Goal: Navigation & Orientation: Find specific page/section

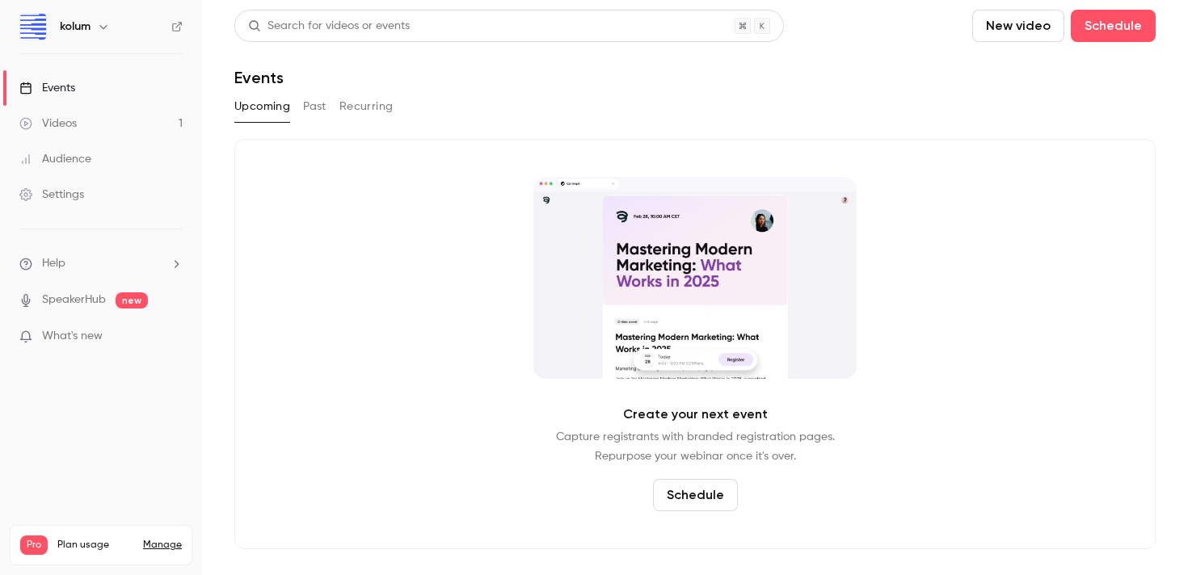
click at [122, 112] on link "Videos 1" at bounding box center [101, 124] width 202 height 36
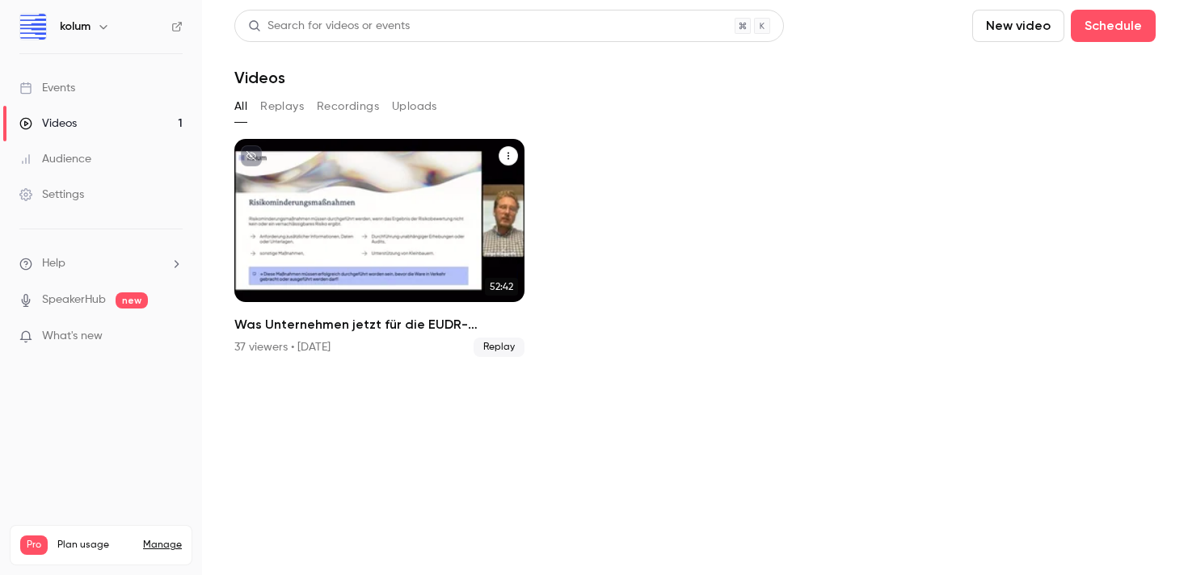
click at [326, 268] on div "Was Unternehmen jetzt für die EUDR-Compliance tun müssen + Live Q&A" at bounding box center [379, 220] width 290 height 163
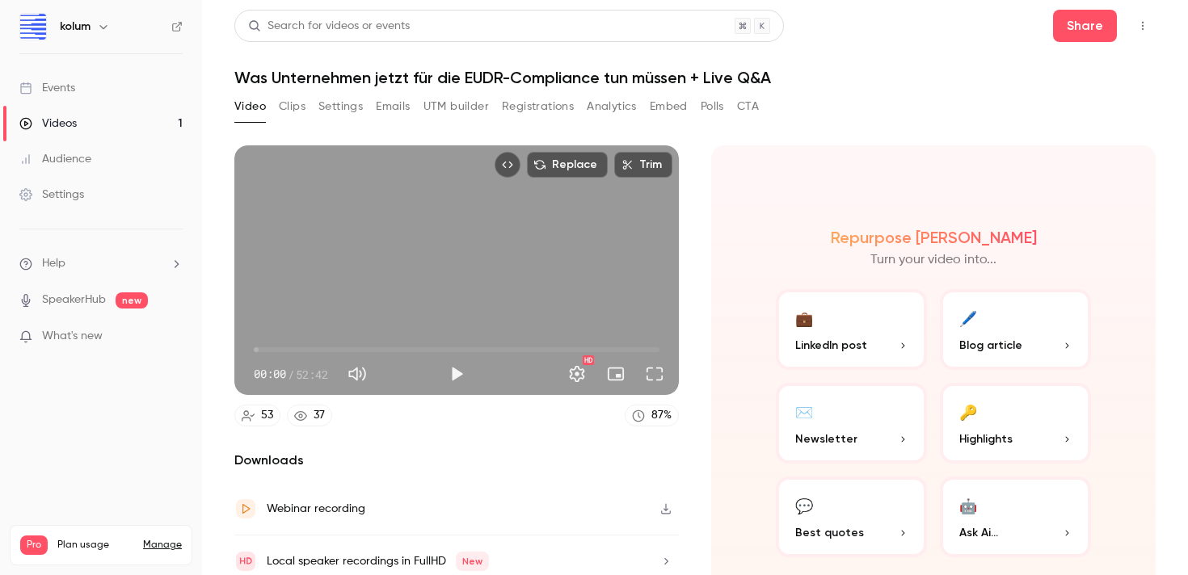
click at [343, 110] on button "Settings" at bounding box center [340, 107] width 44 height 26
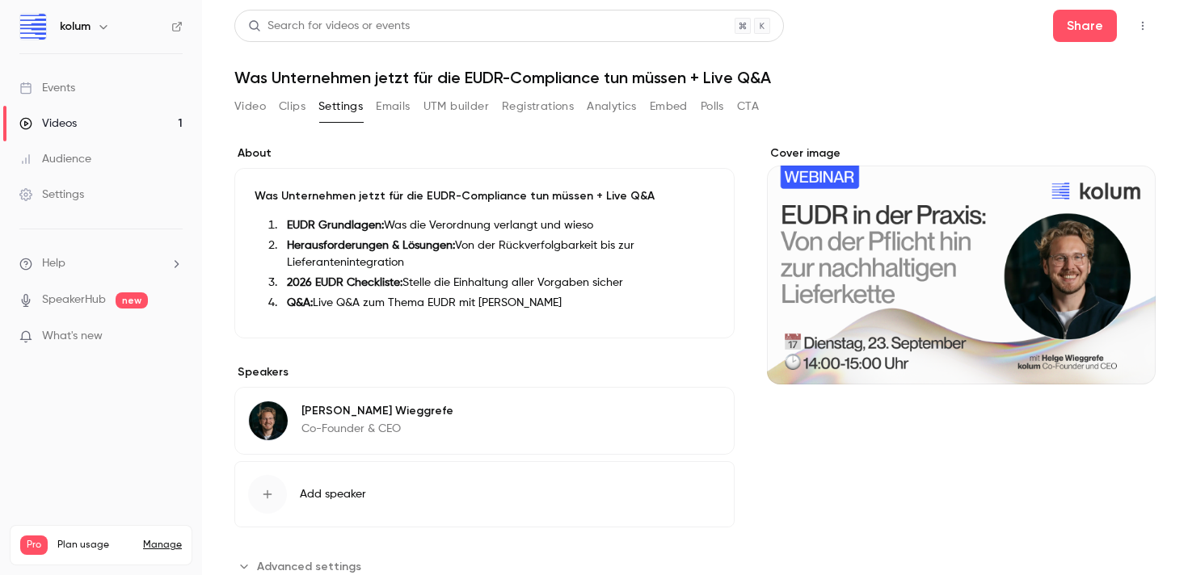
click at [297, 107] on button "Clips" at bounding box center [292, 107] width 27 height 26
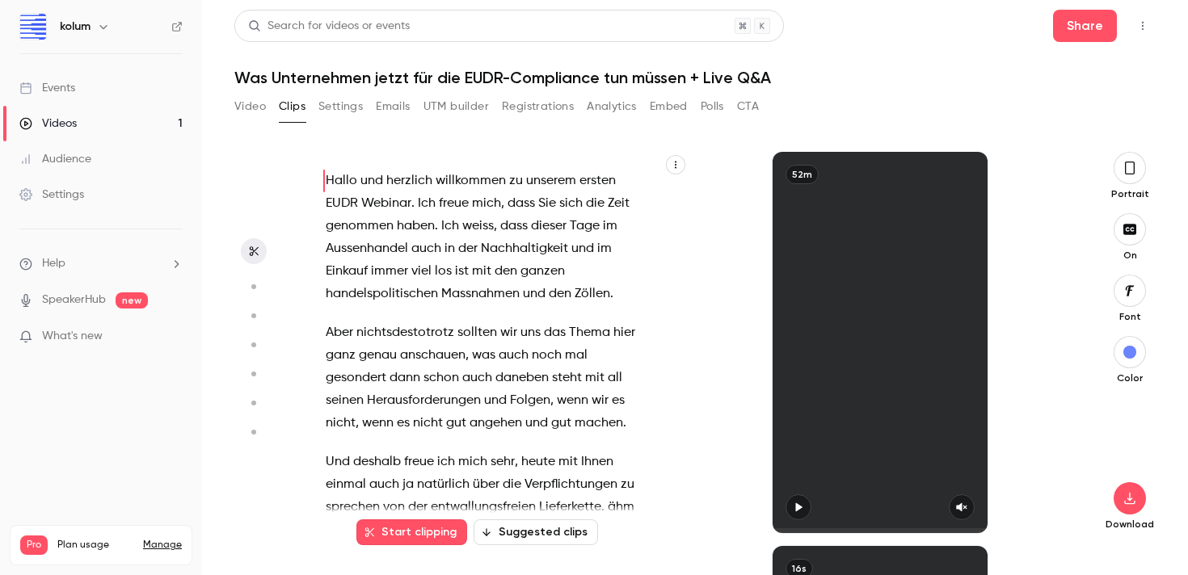
click at [248, 106] on button "Video" at bounding box center [250, 107] width 32 height 26
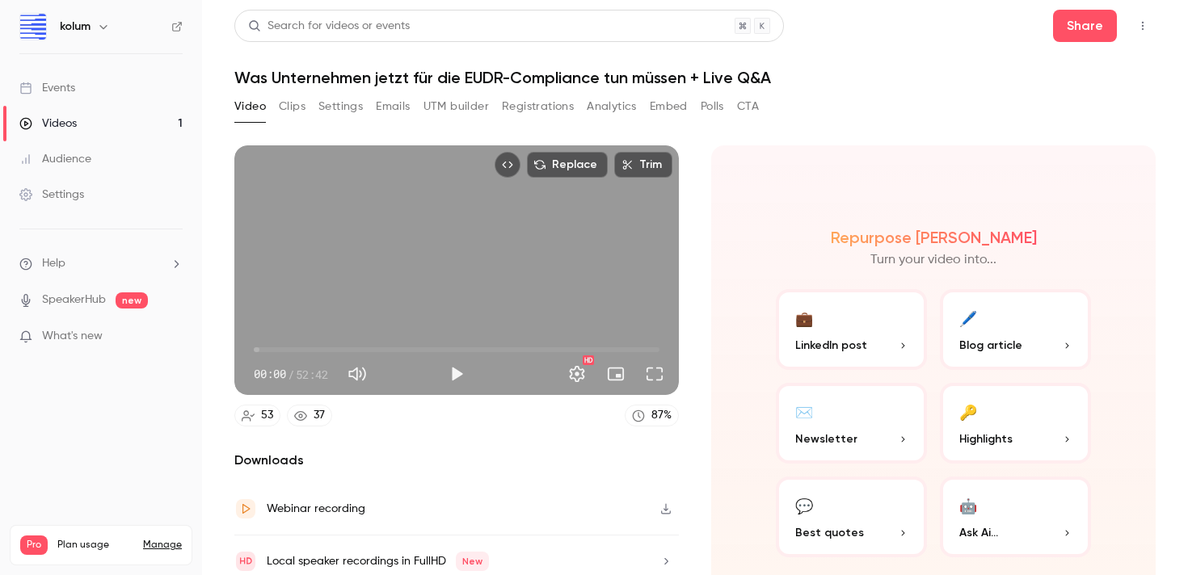
click at [468, 111] on button "UTM builder" at bounding box center [455, 107] width 65 height 26
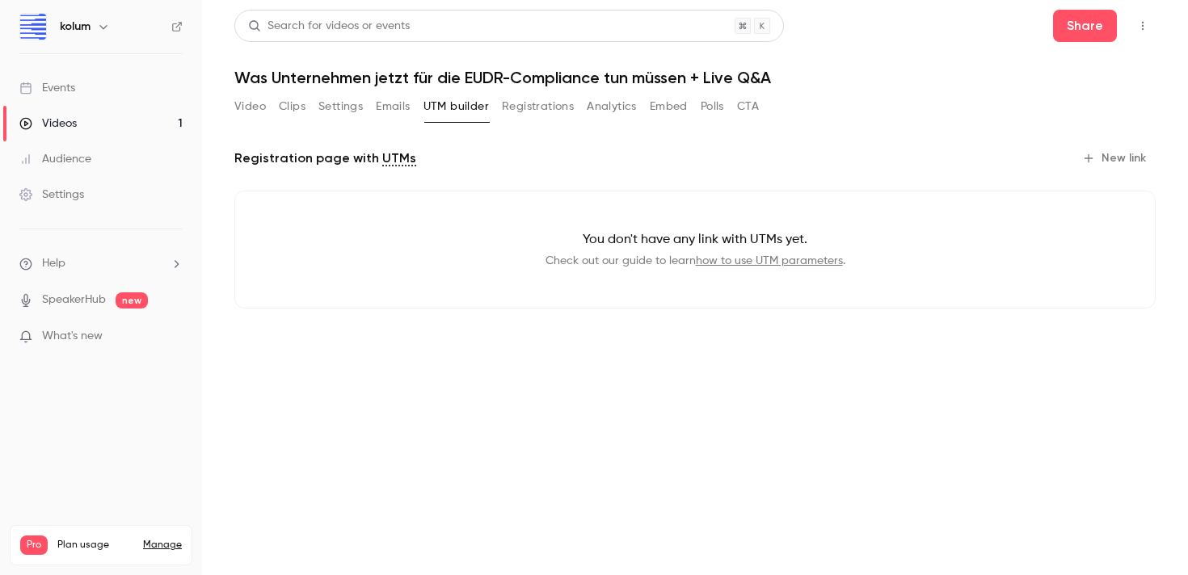
click at [604, 113] on button "Analytics" at bounding box center [612, 107] width 50 height 26
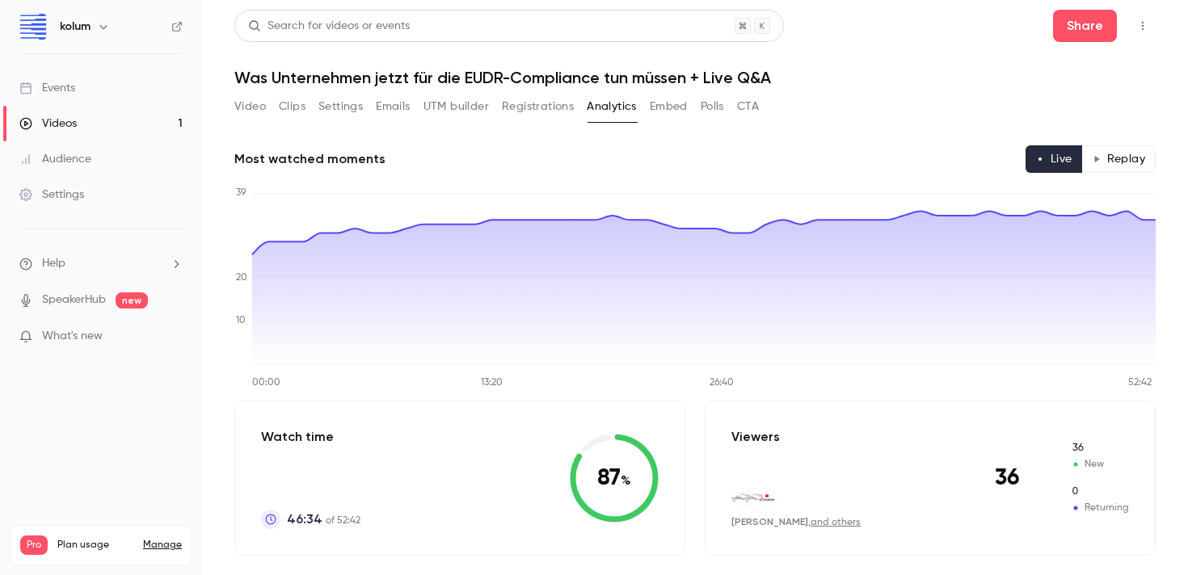
click at [680, 105] on button "Embed" at bounding box center [669, 107] width 38 height 26
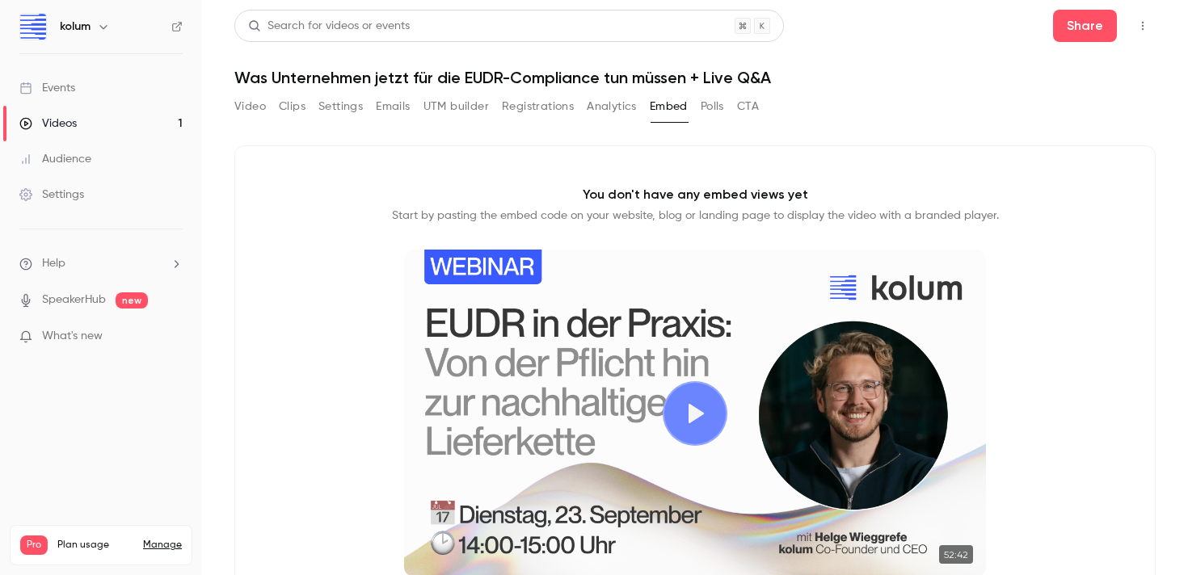
scroll to position [119, 0]
